Goal: Complete application form: Complete application form

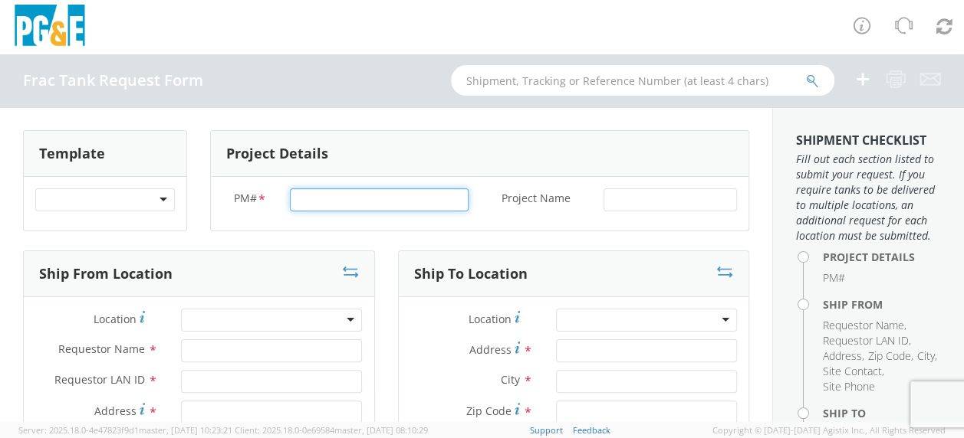
click at [307, 199] on input "PM# *" at bounding box center [379, 200] width 179 height 23
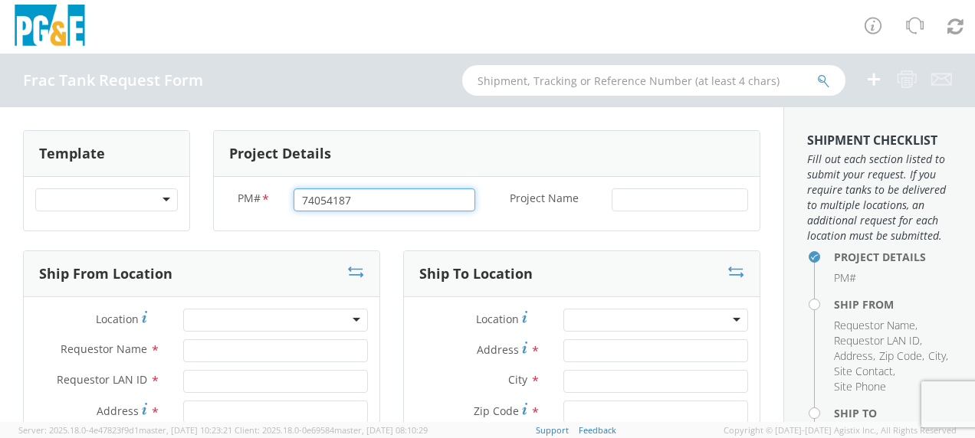
type input "74054187"
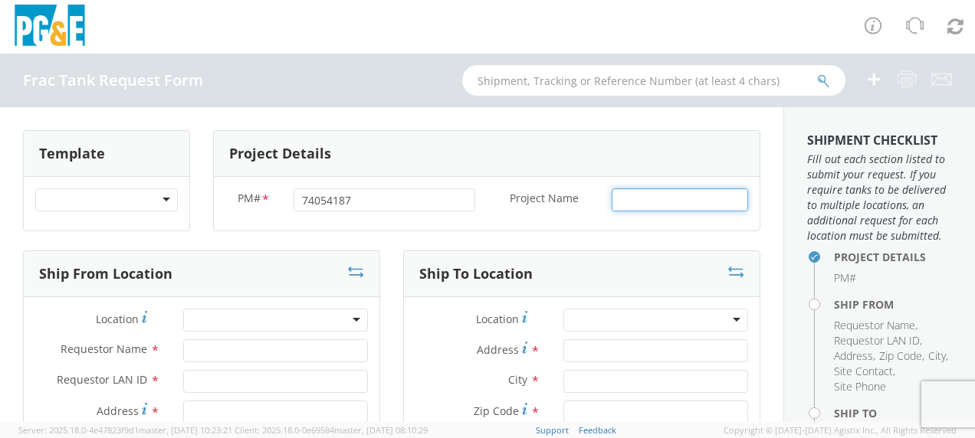
click at [612, 198] on input "Project Name *" at bounding box center [680, 200] width 136 height 23
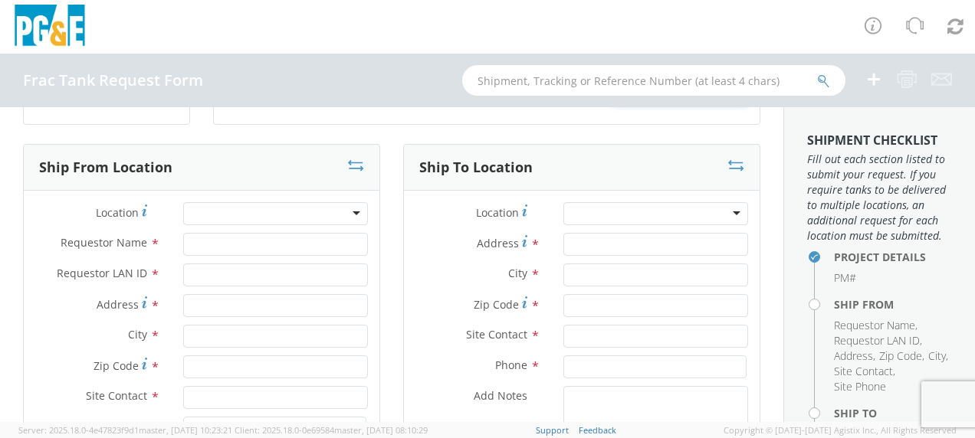
scroll to position [153, 0]
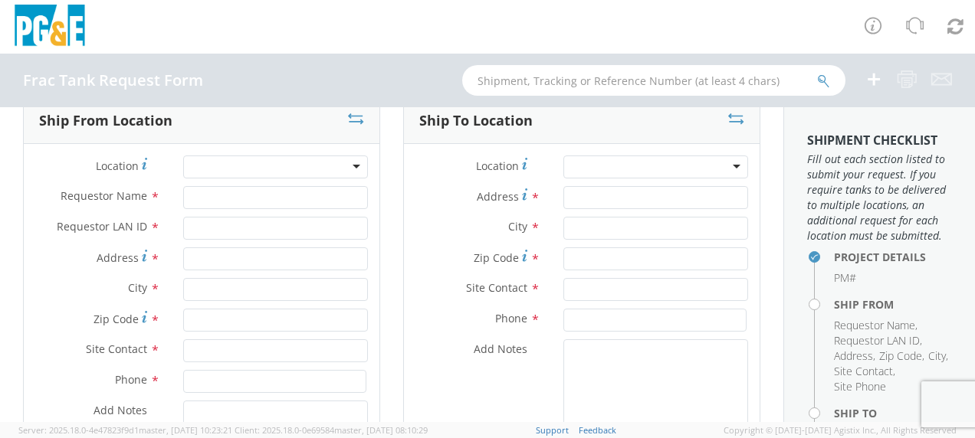
type input "[GEOGRAPHIC_DATA]"
click at [211, 195] on input "Requestor Name *" at bounding box center [275, 197] width 185 height 23
type input "[PERSON_NAME]"
click at [208, 227] on input "Requestor LAN ID *" at bounding box center [275, 228] width 185 height 23
type input "tahj"
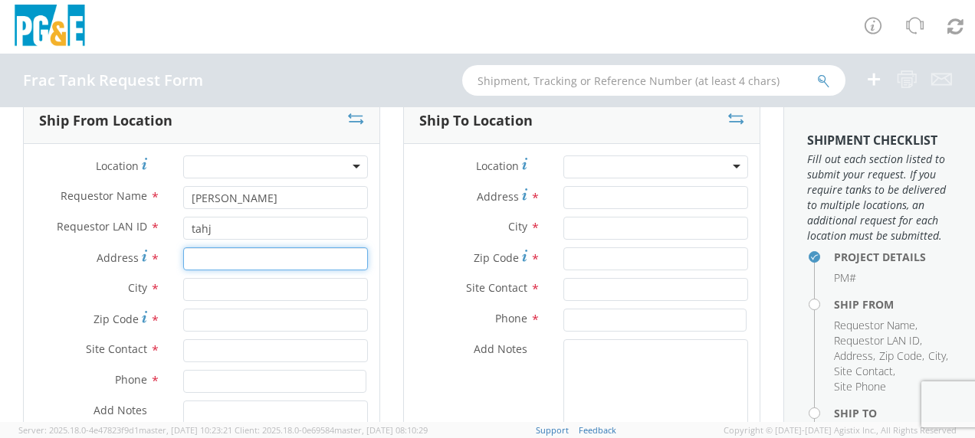
click at [198, 261] on input "Address *" at bounding box center [275, 259] width 185 height 23
type input "[STREET_ADDRESS][PERSON_NAME]"
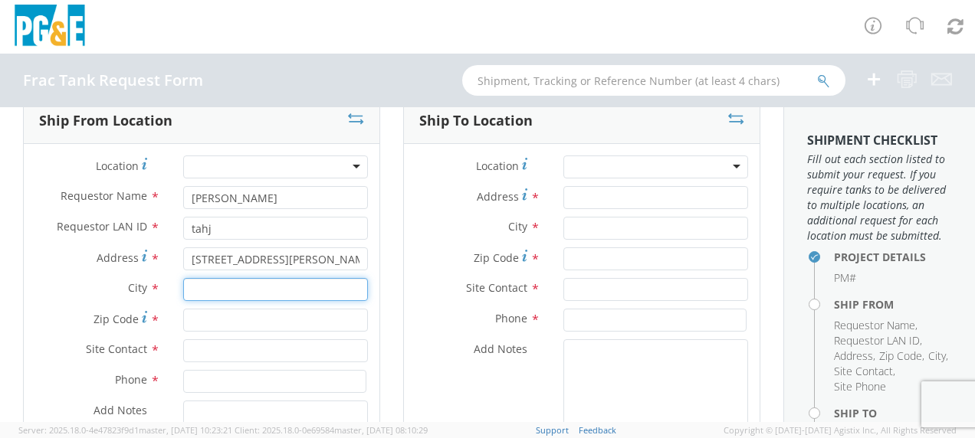
click at [204, 292] on input "text" at bounding box center [275, 289] width 185 height 23
click at [204, 292] on input "G" at bounding box center [275, 289] width 185 height 23
type input "Gustine"
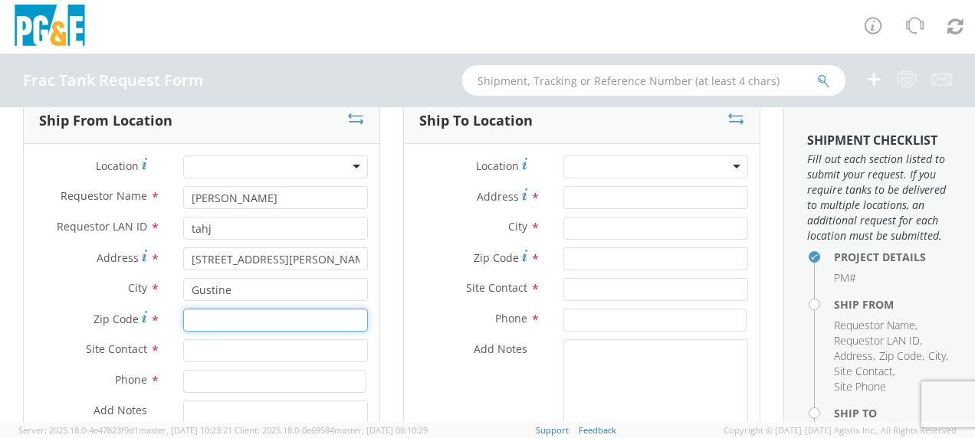
click at [193, 320] on input "Zip Code *" at bounding box center [275, 320] width 185 height 23
type input "95332"
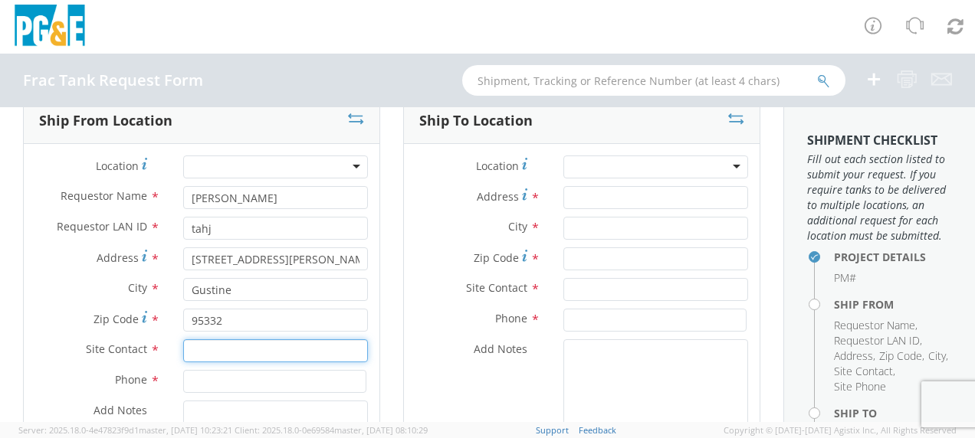
click at [202, 356] on input "text" at bounding box center [275, 351] width 185 height 23
type input "[PERSON_NAME]"
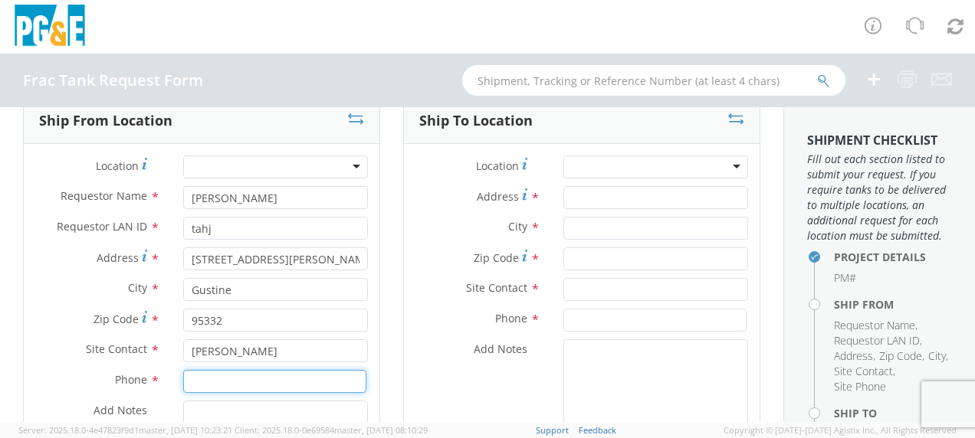
click at [202, 383] on input at bounding box center [274, 381] width 183 height 23
type input "[PHONE_NUMBER]"
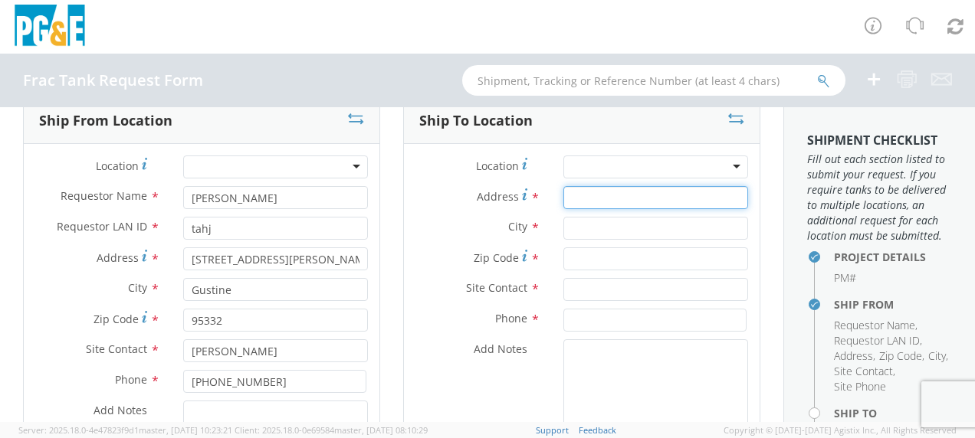
click at [569, 191] on input "Address *" at bounding box center [655, 197] width 185 height 23
type input "[STREET_ADDRESS][US_STATE]"
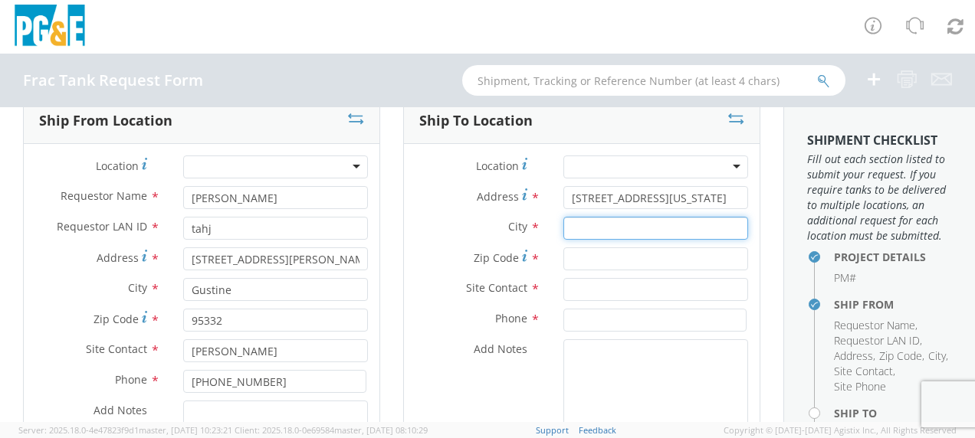
click at [578, 228] on input "text" at bounding box center [655, 228] width 185 height 23
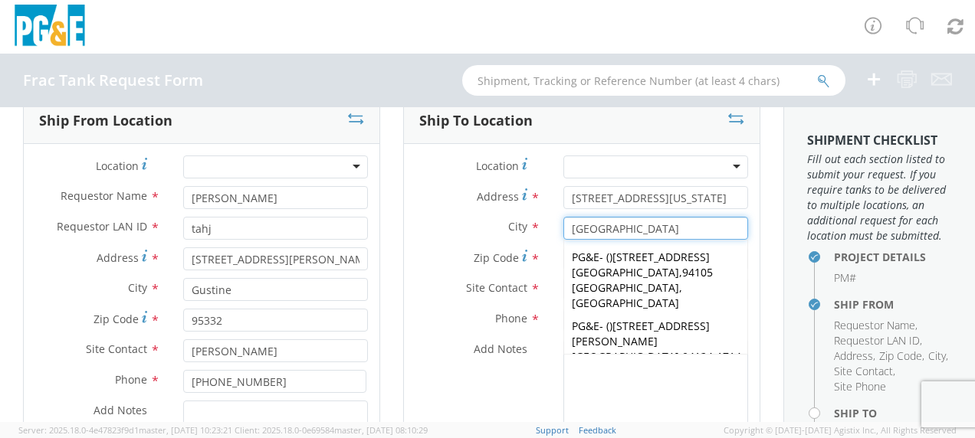
type input "[GEOGRAPHIC_DATA]"
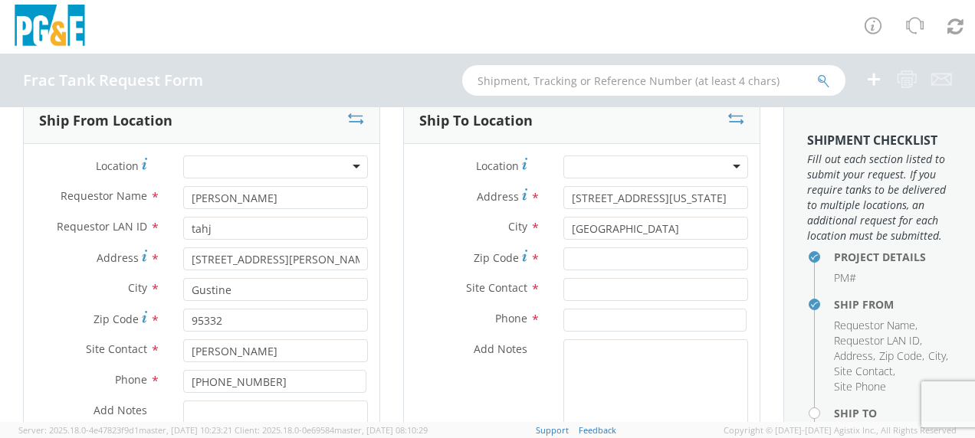
click at [495, 257] on span "Zip Code" at bounding box center [496, 258] width 45 height 15
click at [563, 257] on input "Zip Code *" at bounding box center [655, 259] width 185 height 23
type input "94107"
click at [580, 289] on input "text" at bounding box center [655, 289] width 185 height 23
type input "[PERSON_NAME]"
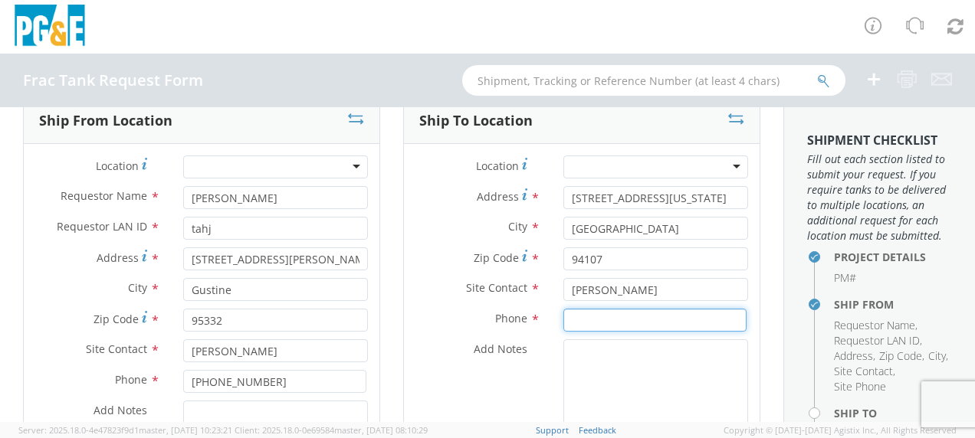
click at [575, 321] on input at bounding box center [654, 320] width 183 height 23
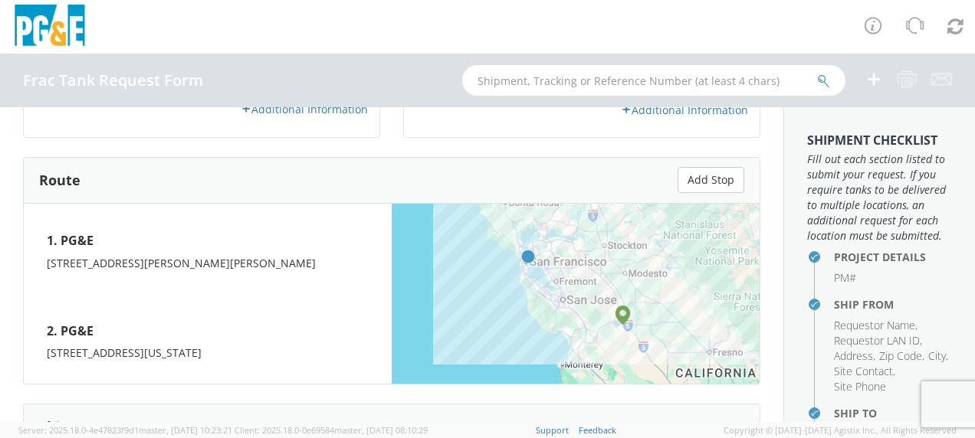
scroll to position [690, 0]
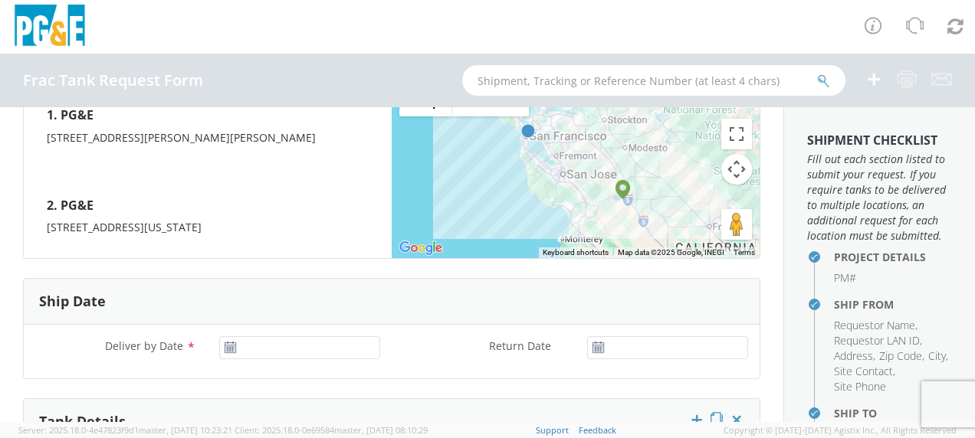
type input "[PHONE_NUMBER]"
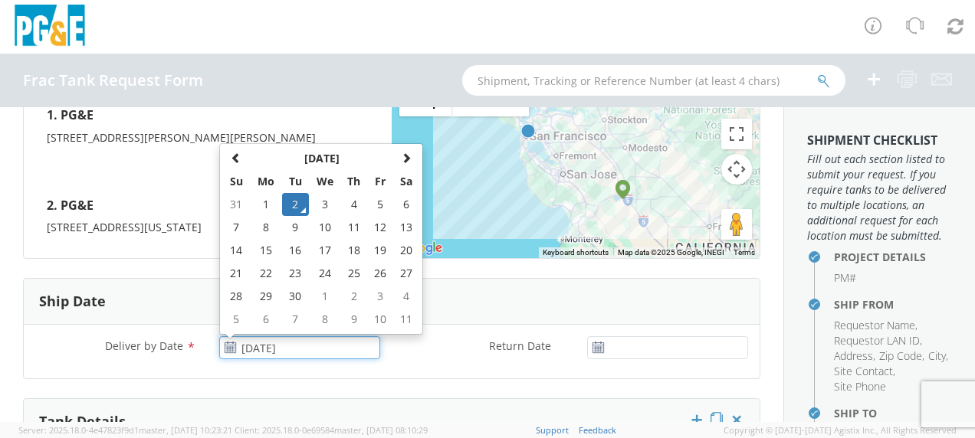
click at [271, 339] on input "[DATE]" at bounding box center [299, 348] width 161 height 23
click at [329, 196] on td "3" at bounding box center [325, 204] width 32 height 23
type input "[DATE]"
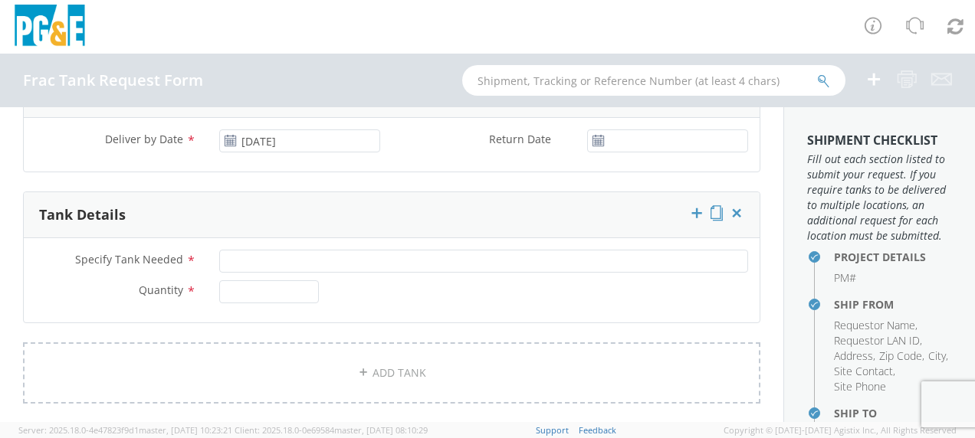
scroll to position [920, 0]
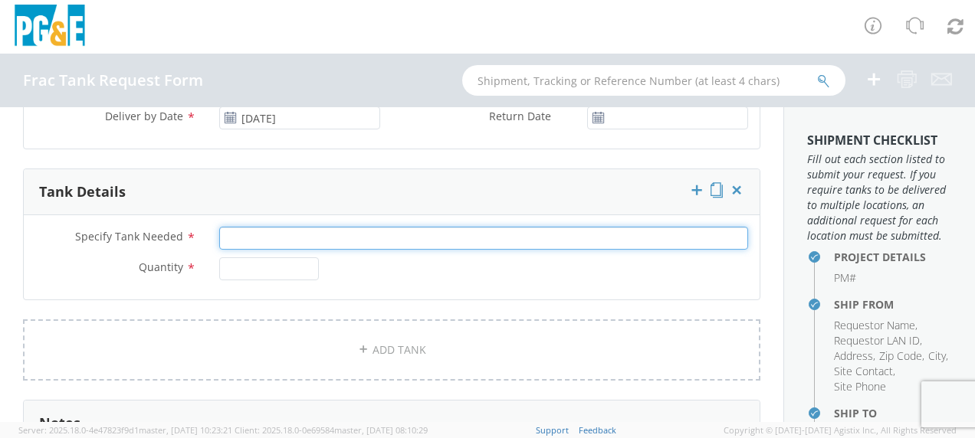
click at [272, 232] on input "Specify Tank Needed *" at bounding box center [483, 238] width 529 height 23
type input "20K Single Wall"
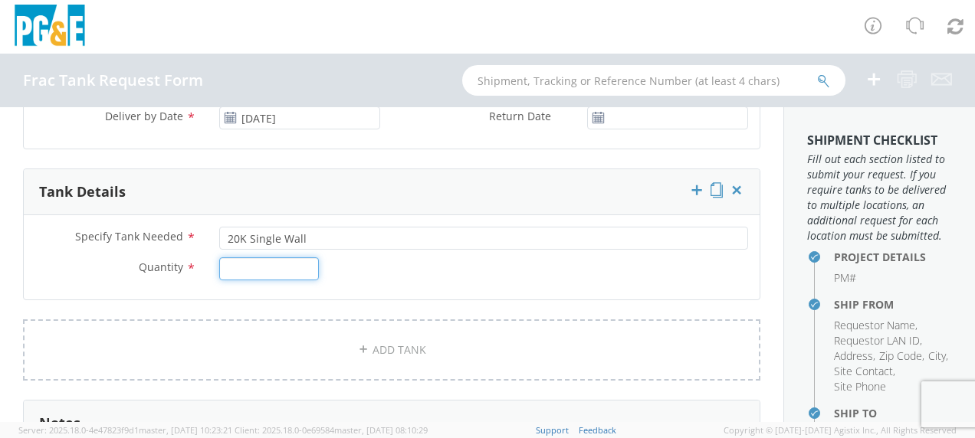
click at [248, 261] on input "Quantity *" at bounding box center [269, 269] width 100 height 23
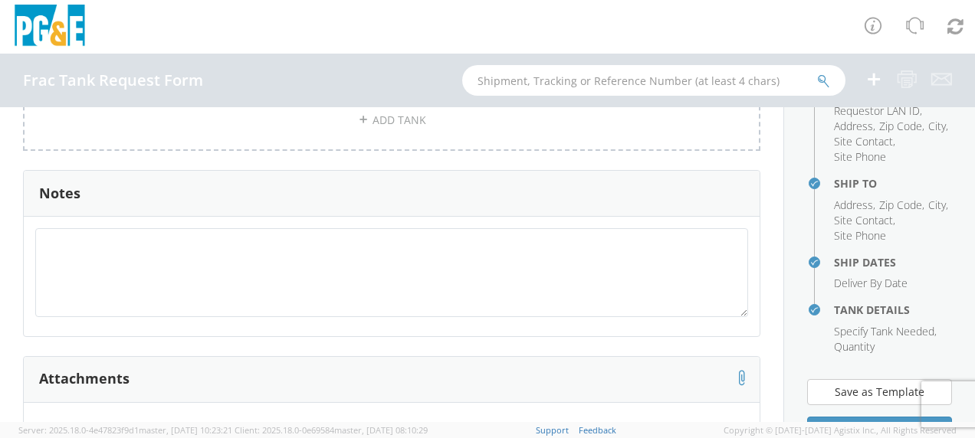
scroll to position [307, 0]
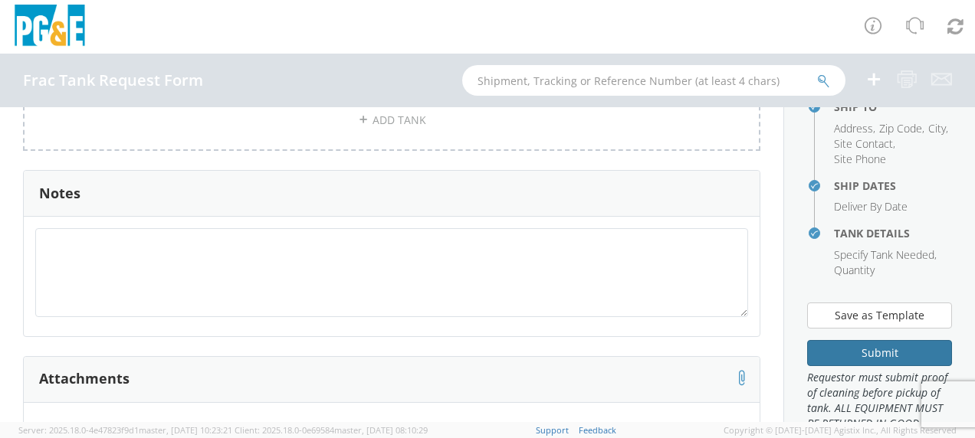
type input "1"
click at [858, 366] on button "Submit" at bounding box center [879, 353] width 145 height 26
